Goal: Transaction & Acquisition: Purchase product/service

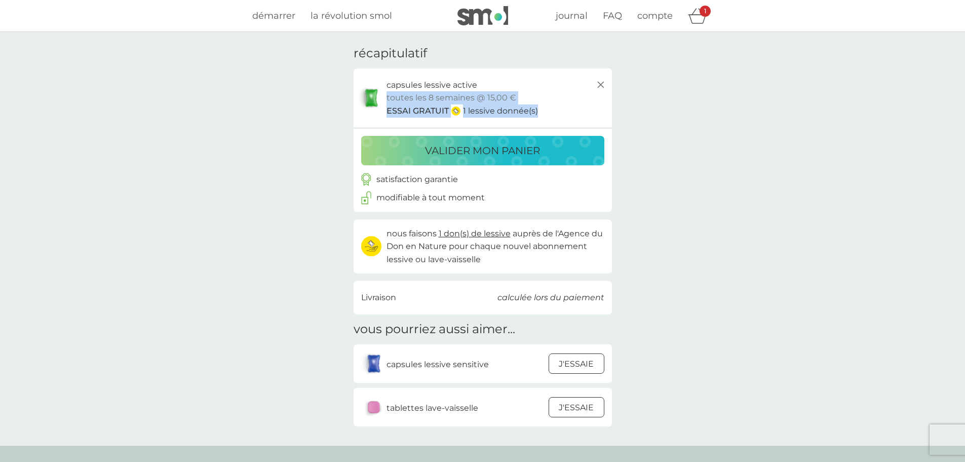
drag, startPoint x: 543, startPoint y: 100, endPoint x: 511, endPoint y: 85, distance: 34.7
click at [511, 85] on div "capsules lessive active pack essai toutes les 8 semaines @ 15,00 € ESSAI GRATUI…" at bounding box center [497, 98] width 220 height 39
click at [536, 94] on div "capsules lessive active pack essai toutes les 8 semaines @ 15,00 € ESSAI GRATUI…" at bounding box center [497, 98] width 220 height 39
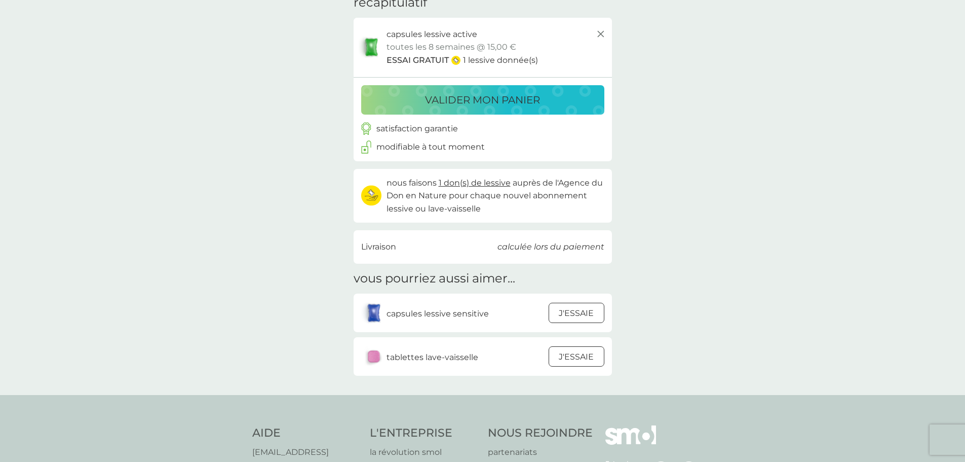
drag, startPoint x: 491, startPoint y: 206, endPoint x: 507, endPoint y: 204, distance: 16.4
click at [507, 204] on p "nous faisons 1 don(s) de lessive auprès de l'Agence du Don en Nature pour chaqu…" at bounding box center [496, 195] width 218 height 39
drag, startPoint x: 513, startPoint y: 205, endPoint x: 447, endPoint y: 202, distance: 65.9
click at [447, 202] on p "nous faisons 1 don(s) de lessive auprès de l'Agence du Don en Nature pour chaqu…" at bounding box center [496, 195] width 218 height 39
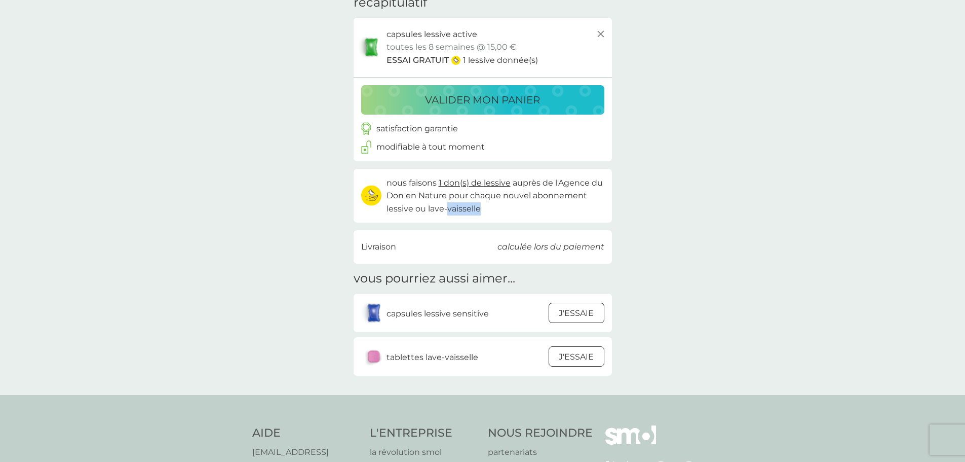
click at [447, 202] on p "nous faisons 1 don(s) de lessive auprès de l'Agence du Don en Nature pour chaqu…" at bounding box center [496, 195] width 218 height 39
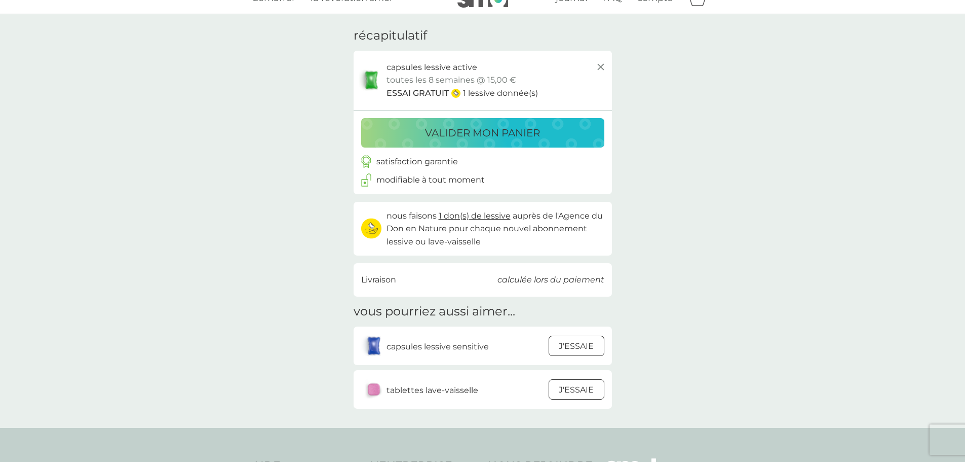
scroll to position [0, 0]
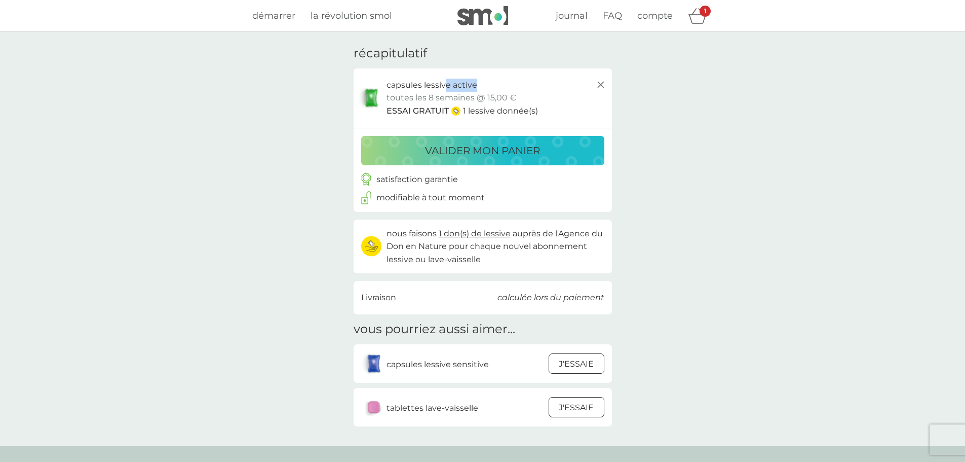
drag, startPoint x: 530, startPoint y: 94, endPoint x: 443, endPoint y: 91, distance: 86.7
click at [443, 91] on div "capsules lessive active pack essai toutes les 8 semaines @ 15,00 € ESSAI GRATUI…" at bounding box center [497, 98] width 220 height 39
click at [443, 91] on p "capsules lessive active" at bounding box center [432, 85] width 91 height 13
drag, startPoint x: 507, startPoint y: 100, endPoint x: 533, endPoint y: 103, distance: 26.0
click at [511, 106] on div "capsules lessive active pack essai toutes les 8 semaines @ 15,00 € ESSAI GRATUI…" at bounding box center [497, 98] width 220 height 39
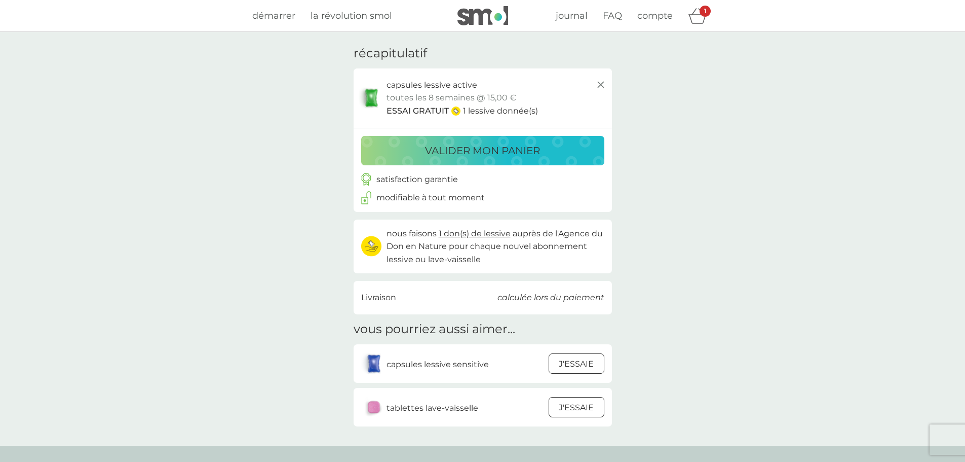
click at [540, 102] on div "capsules lessive active pack essai toutes les 8 semaines @ 15,00 € ESSAI GRATUI…" at bounding box center [497, 98] width 220 height 39
click at [523, 152] on p "valider mon panier" at bounding box center [482, 150] width 115 height 16
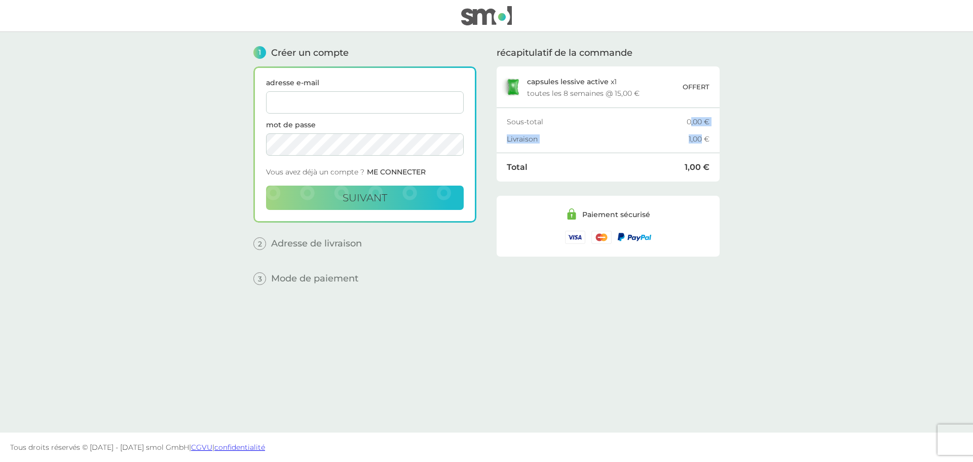
drag, startPoint x: 691, startPoint y: 116, endPoint x: 700, endPoint y: 140, distance: 25.7
click at [700, 140] on div "Sous-total 0,00 € Livraison 1,00 €" at bounding box center [608, 130] width 223 height 45
click at [700, 140] on div "1,00 €" at bounding box center [699, 138] width 21 height 7
drag, startPoint x: 709, startPoint y: 144, endPoint x: 701, endPoint y: 117, distance: 28.7
click at [701, 117] on div "Sous-total 0,00 € Livraison 1,00 €" at bounding box center [608, 130] width 223 height 45
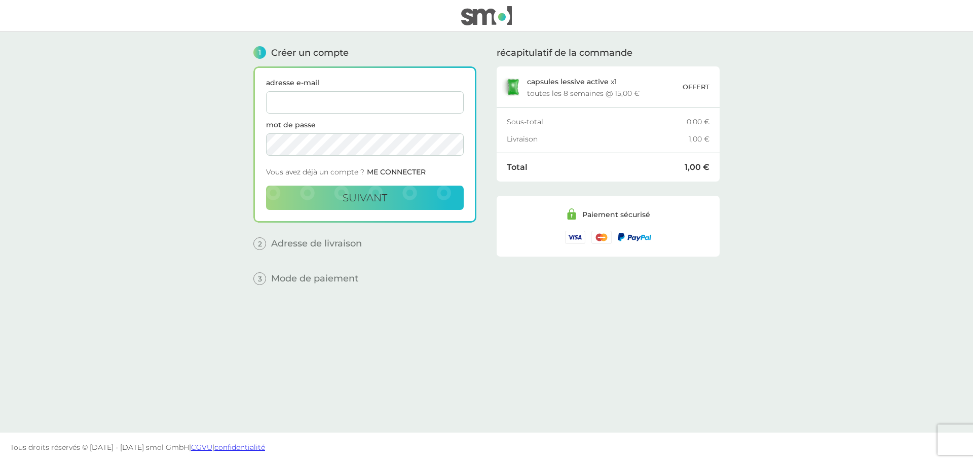
click at [771, 103] on main "1 Créer un compte adresse e-mail mot de passe Vous avez déjà un compte ? ME CON…" at bounding box center [486, 232] width 973 height 400
drag, startPoint x: 716, startPoint y: 91, endPoint x: 653, endPoint y: 82, distance: 63.1
click at [653, 82] on div "capsules lessive active x 1 toutes les 8 semaines @ 15,00 € OFFERT" at bounding box center [608, 87] width 223 height 42
click at [653, 82] on div "capsules lessive active x 1 toutes les 8 semaines @ 15,00 €" at bounding box center [605, 87] width 156 height 19
drag, startPoint x: 674, startPoint y: 87, endPoint x: 715, endPoint y: 91, distance: 41.3
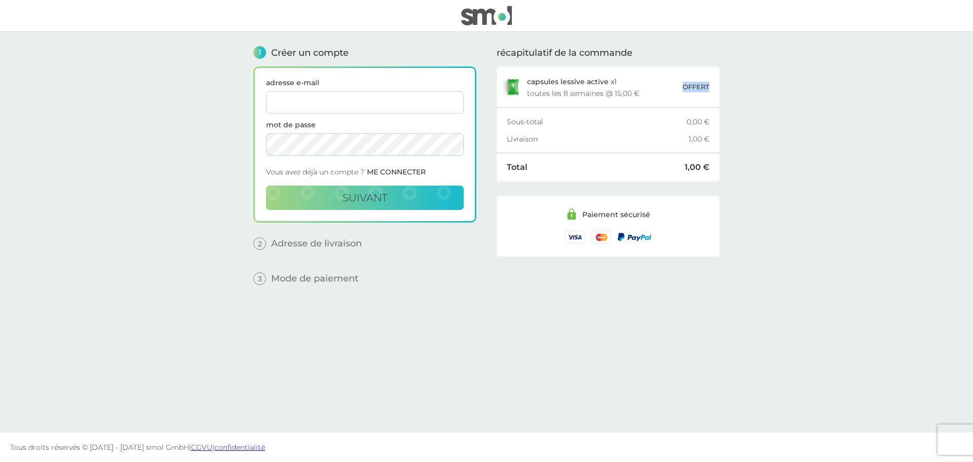
click at [715, 91] on div "capsules lessive active x 1 toutes les 8 semaines @ 15,00 € OFFERT" at bounding box center [608, 87] width 223 height 42
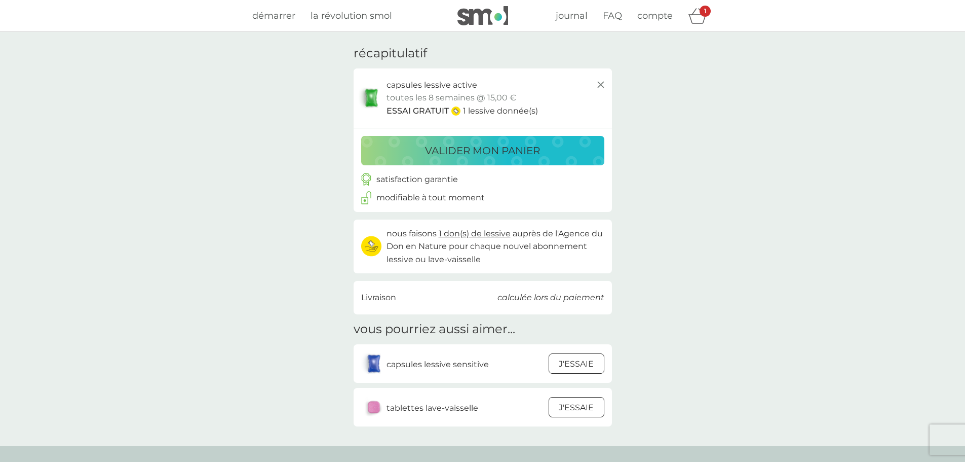
click at [601, 83] on icon at bounding box center [601, 85] width 12 height 12
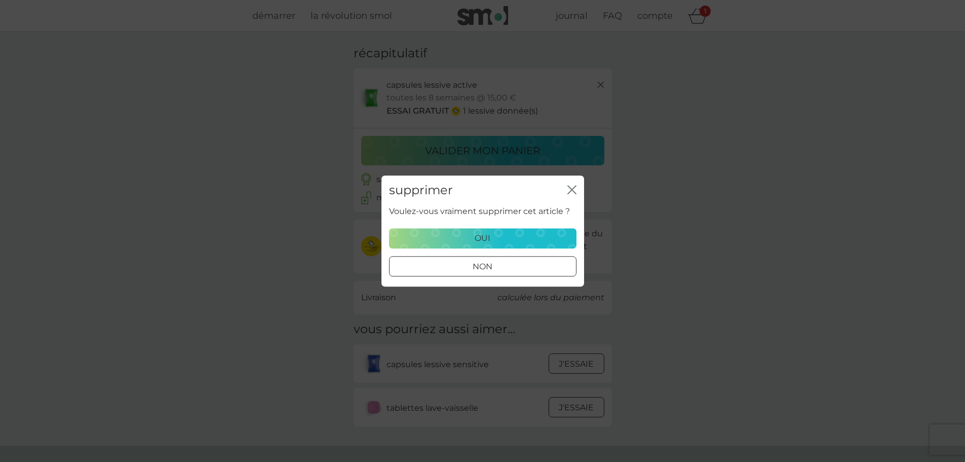
click at [569, 186] on icon "fermer" at bounding box center [570, 189] width 4 height 8
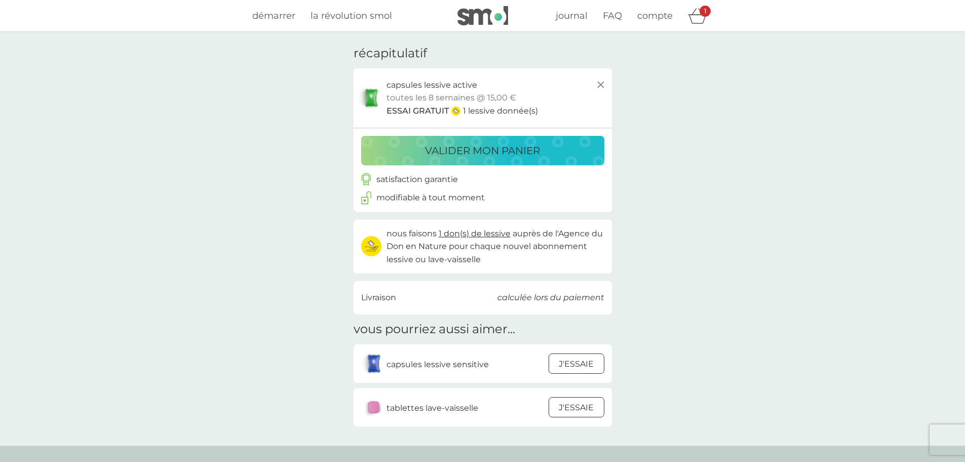
click at [570, 28] on div "démarrer la révolution smol journal FAQ compte 1" at bounding box center [482, 16] width 965 height 32
click at [571, 17] on span "journal" at bounding box center [572, 15] width 32 height 11
